Goal: Transaction & Acquisition: Purchase product/service

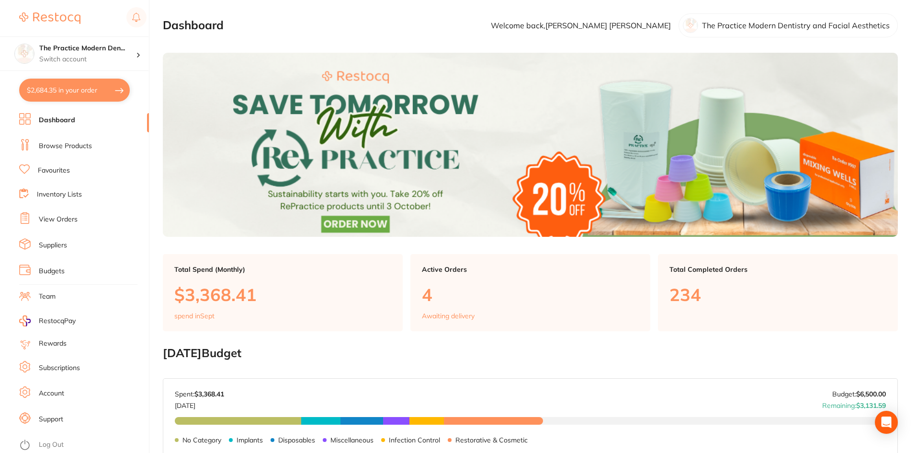
click at [67, 144] on link "Browse Products" at bounding box center [65, 146] width 53 height 10
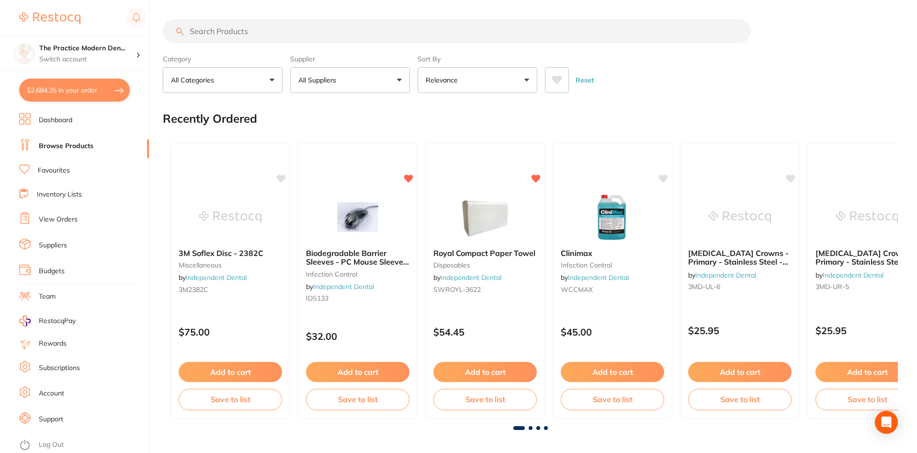
click at [105, 78] on section "The Practice Modern Den... Switch account The Practice Modern Dentistry and Fac…" at bounding box center [74, 226] width 149 height 453
click at [101, 86] on button "$2,684.35 in your order" at bounding box center [74, 90] width 111 height 23
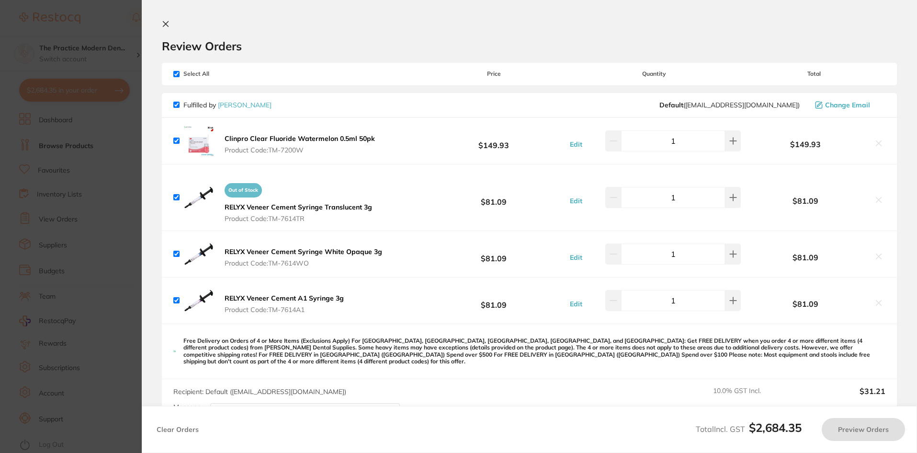
checkbox input "true"
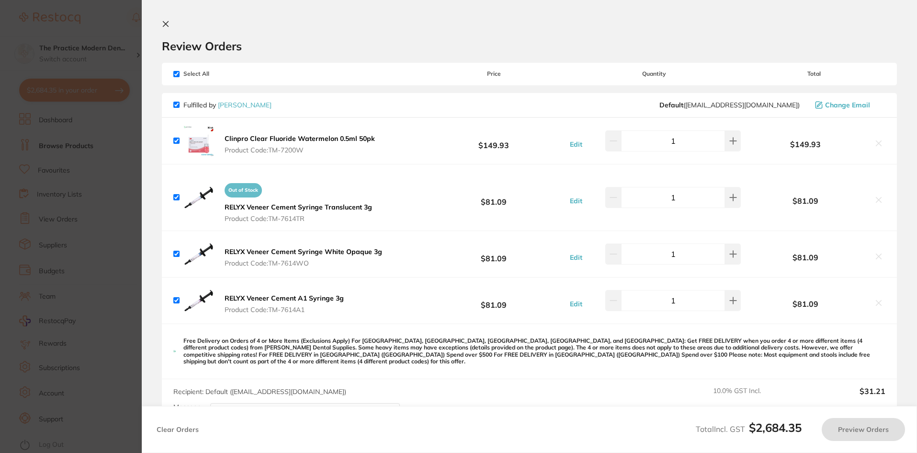
checkbox input "true"
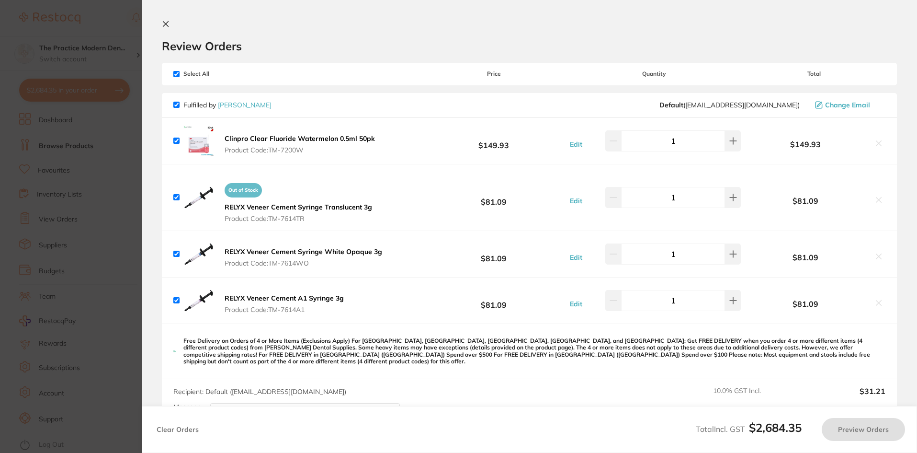
checkbox input "true"
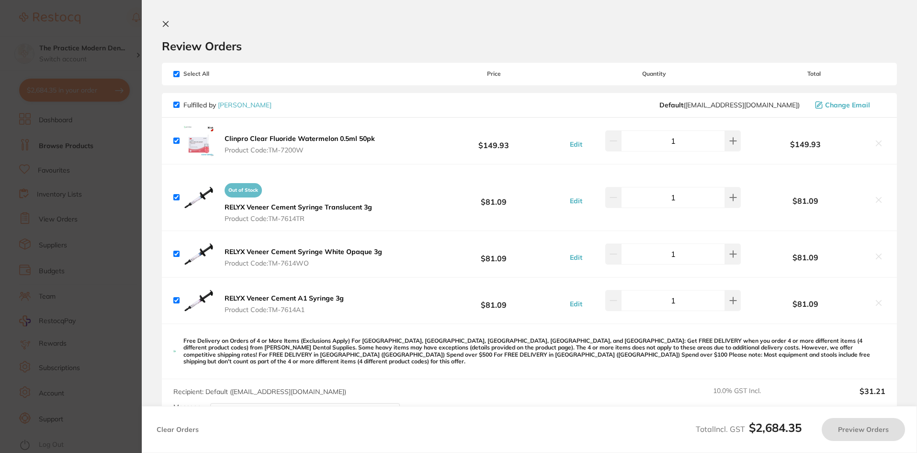
checkbox input "true"
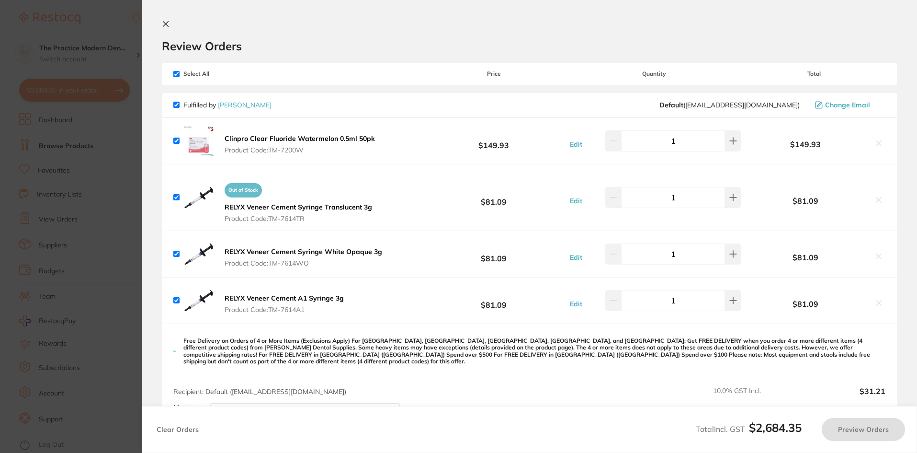
checkbox input "true"
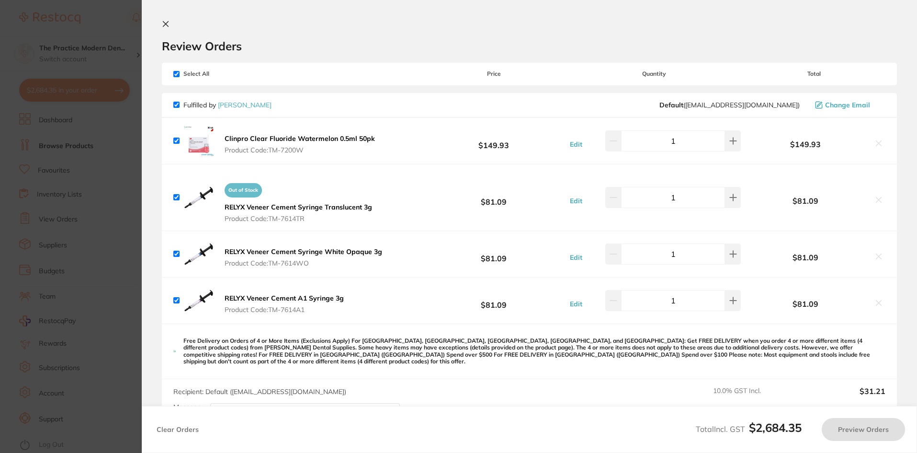
checkbox input "true"
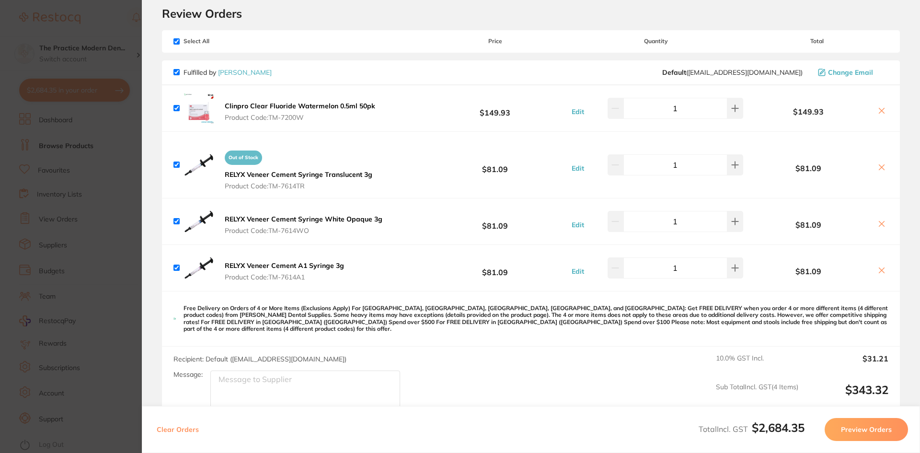
scroll to position [48, 0]
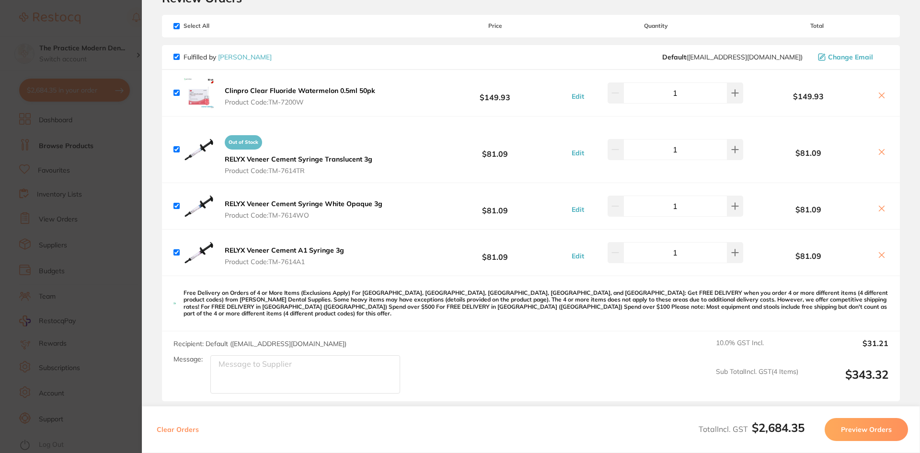
drag, startPoint x: 316, startPoint y: 169, endPoint x: 294, endPoint y: 169, distance: 22.5
click at [285, 173] on span "Product Code: TM-7614TR" at bounding box center [299, 171] width 148 height 8
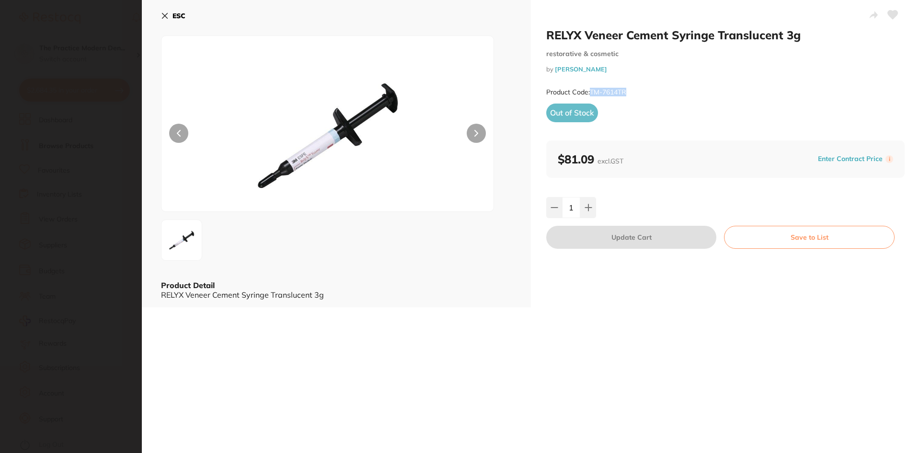
drag, startPoint x: 631, startPoint y: 91, endPoint x: 590, endPoint y: 93, distance: 40.7
click at [590, 93] on div "Product Code: TM-7614TR" at bounding box center [725, 91] width 358 height 23
copy small "TM-7614TR"
click at [170, 16] on button "ESC" at bounding box center [173, 16] width 24 height 16
